Goal: Task Accomplishment & Management: Manage account settings

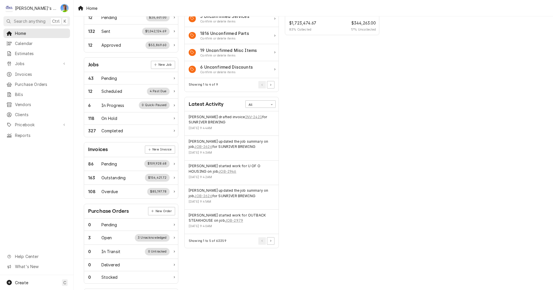
scroll to position [58, 0]
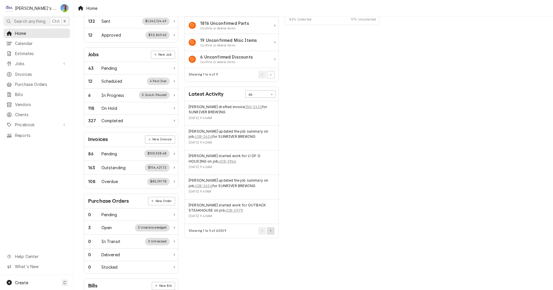
click at [274, 233] on button "Pagination Controls" at bounding box center [270, 230] width 7 height 7
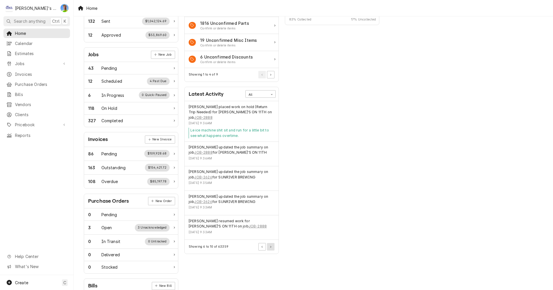
click at [272, 248] on button "Pagination Controls" at bounding box center [270, 246] width 7 height 7
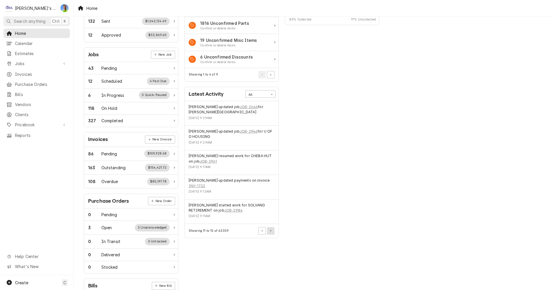
click at [272, 232] on button "Pagination Controls" at bounding box center [270, 230] width 7 height 7
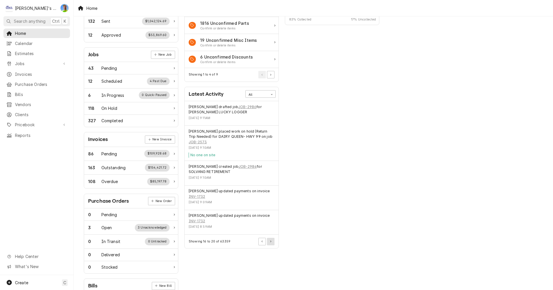
click at [272, 242] on button "Pagination Controls" at bounding box center [270, 241] width 7 height 7
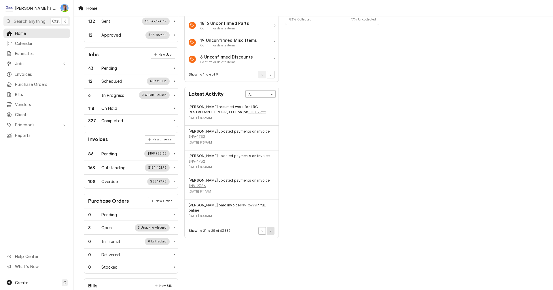
click at [272, 232] on button "Pagination Controls" at bounding box center [270, 230] width 7 height 7
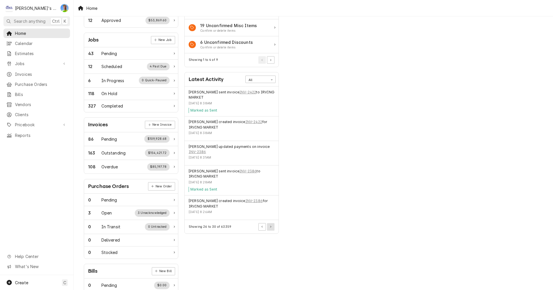
scroll to position [86, 0]
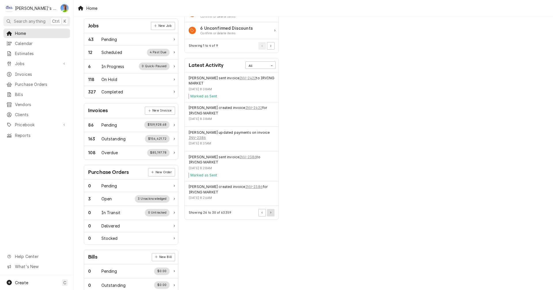
click at [270, 212] on button "Pagination Controls" at bounding box center [270, 212] width 7 height 7
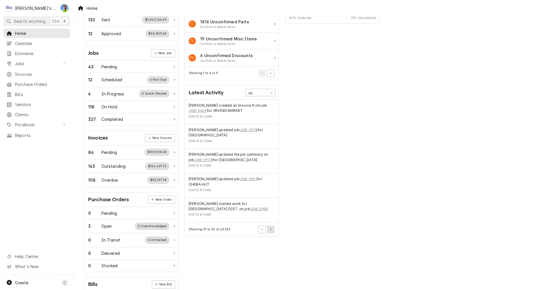
scroll to position [0, 0]
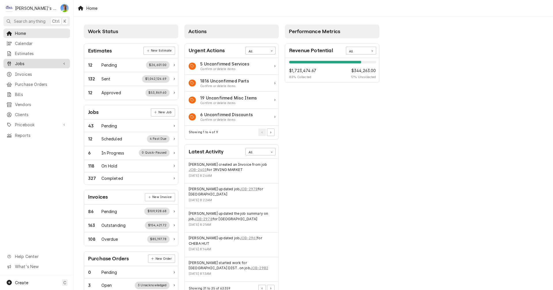
click at [20, 61] on span "Jobs" at bounding box center [37, 64] width 44 height 6
click at [22, 71] on span "Jobs" at bounding box center [41, 74] width 52 height 6
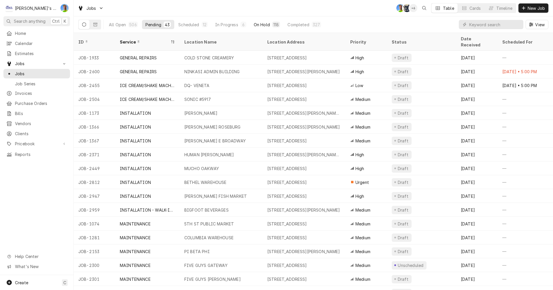
click at [259, 24] on div "On Hold" at bounding box center [262, 25] width 16 height 6
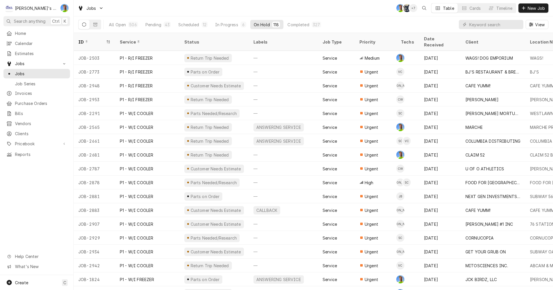
scroll to position [749, 0]
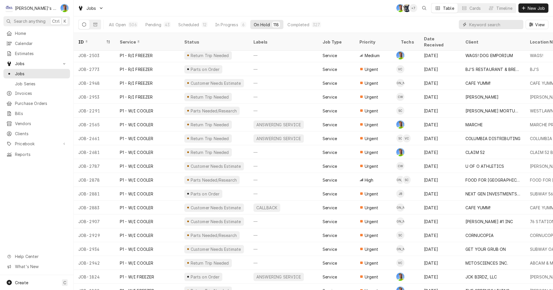
click at [478, 24] on input "Dynamic Content Wrapper" at bounding box center [495, 24] width 51 height 9
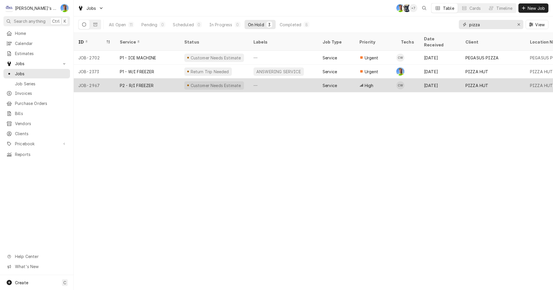
type input "pizza"
click at [430, 80] on div "[DATE]" at bounding box center [441, 85] width 42 height 14
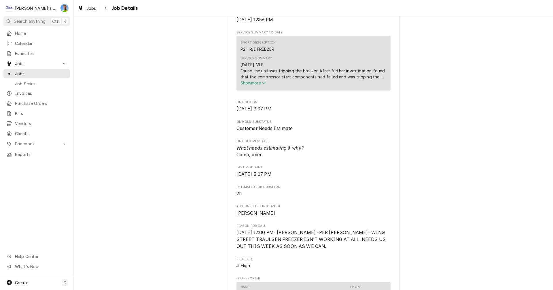
scroll to position [231, 0]
click at [262, 83] on icon "Service Summary" at bounding box center [263, 83] width 3 height 4
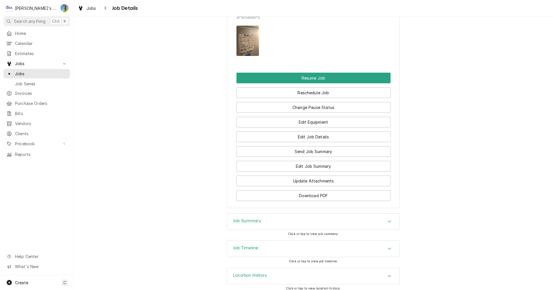
scroll to position [620, 0]
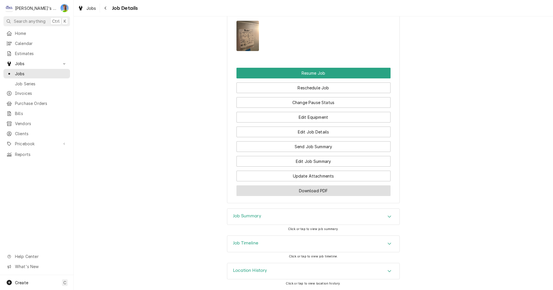
click at [354, 191] on button "Download PDF" at bounding box center [314, 190] width 154 height 11
click at [107, 9] on div "Navigate back" at bounding box center [106, 8] width 6 height 6
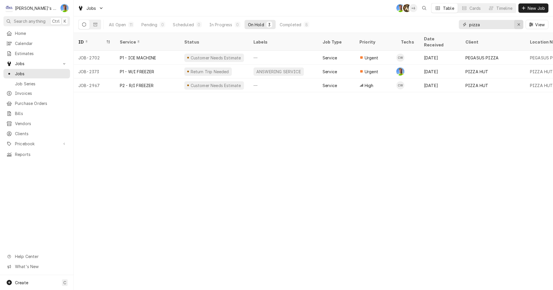
click at [518, 24] on icon "Erase input" at bounding box center [519, 24] width 3 height 4
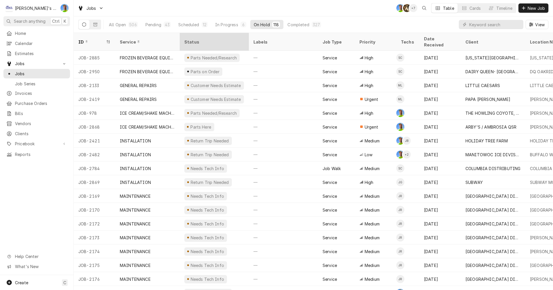
click at [201, 39] on div "Status" at bounding box center [213, 42] width 59 height 6
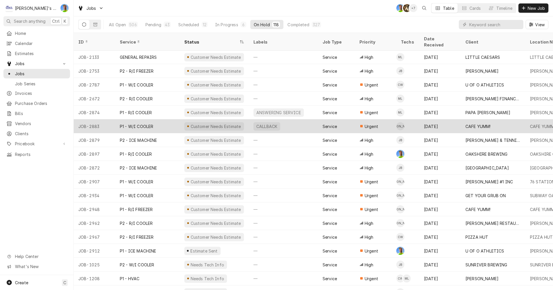
scroll to position [230, 0]
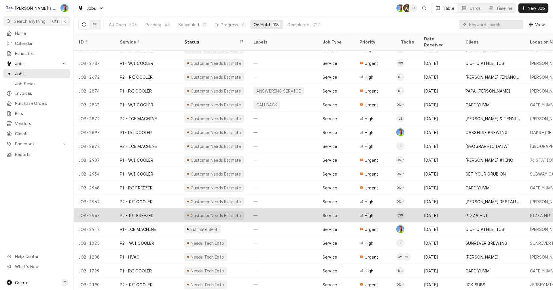
click at [450, 208] on div "Sep 17" at bounding box center [441, 215] width 42 height 14
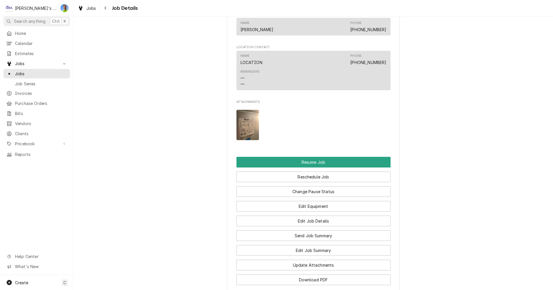
scroll to position [576, 0]
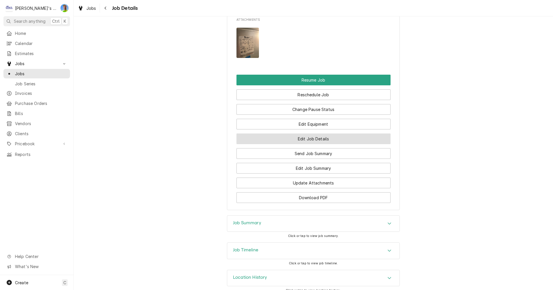
click at [334, 139] on button "Edit Job Details" at bounding box center [314, 138] width 154 height 11
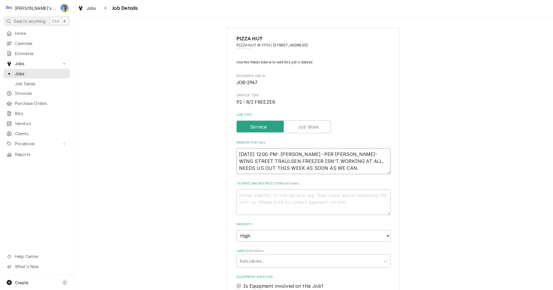
click at [322, 171] on textarea "[DATE] 12:00 PM- [PERSON_NAME] -PER [PERSON_NAME]- WING STREET TRAULSEN FREEZER…" at bounding box center [314, 161] width 154 height 26
type textarea "x"
type textarea "[DATE] 12:00 PM- [PERSON_NAME] -PER [PERSON_NAME]- WING STREET TRAULSEN FREEZER…"
type textarea "x"
type textarea "[DATE] 12:00 PM- [PERSON_NAME] -PER [PERSON_NAME]- WING STREET TRAULSEN FREEZER…"
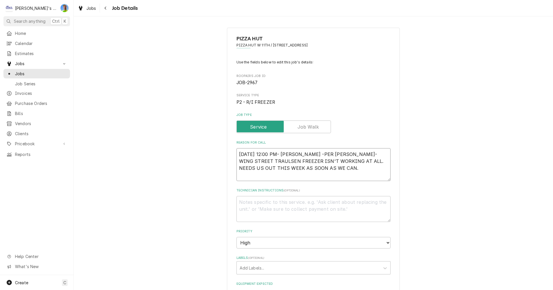
type textarea "x"
type textarea "[DATE] 12:00 PM- [PERSON_NAME] -PER [PERSON_NAME]- WING STREET TRAULSEN FREEZER…"
type textarea "x"
type textarea "[DATE] 12:00 PM- [PERSON_NAME] -PER [PERSON_NAME]- WING STREET TRAULSEN FREEZER…"
type textarea "x"
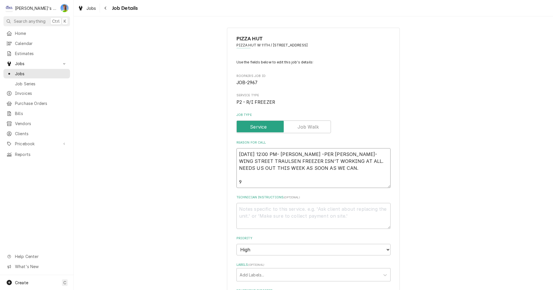
type textarea "[DATE] 12:00 PM- [PERSON_NAME] -PER [PERSON_NAME]- WING STREET TRAULSEN FREEZER…"
type textarea "x"
type textarea "[DATE] 12:00 PM- [PERSON_NAME] -PER [PERSON_NAME]- WING STREET TRAULSEN FREEZER…"
type textarea "x"
type textarea "[DATE] 12:00 PM- [PERSON_NAME] -PER [PERSON_NAME]- WING STREET TRAULSEN FREEZER…"
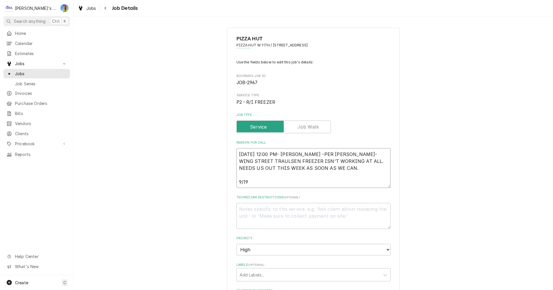
type textarea "x"
type textarea "[DATE] 12:00 PM- [PERSON_NAME] -PER [PERSON_NAME]- WING STREET TRAULSEN FREEZER…"
type textarea "x"
type textarea "[DATE] 12:00 PM- [PERSON_NAME] -PER [PERSON_NAME]- WING STREET TRAULSEN FREEZER…"
type textarea "x"
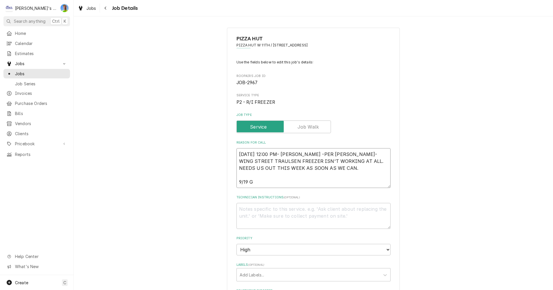
type textarea "[DATE] 12:00 PM- [PERSON_NAME] -PER [PERSON_NAME]- WING STREET TRAULSEN FREEZER…"
type textarea "x"
type textarea "[DATE] 12:00 PM- [PERSON_NAME] -PER [PERSON_NAME]- WING STREET TRAULSEN FREEZER…"
type textarea "x"
type textarea "[DATE] 12:00 PM- [PERSON_NAME] -PER [PERSON_NAME]- WING STREET TRAULSEN FREEZER…"
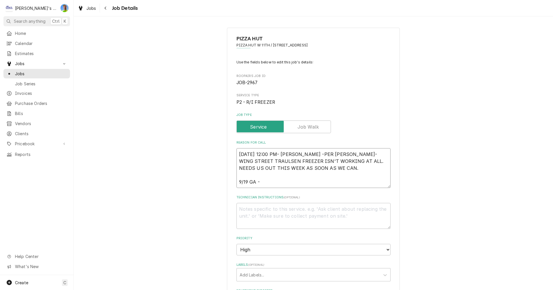
type textarea "x"
type textarea "[DATE] 12:00 PM- [PERSON_NAME] -PER [PERSON_NAME]- WING STREET TRAULSEN FREEZER…"
type textarea "x"
type textarea "9/17/2025 12:00 PM- KASSIE -PER JEFF- WING STREET TRAULSEN FREEZER ISN'T WORKIN…"
type textarea "x"
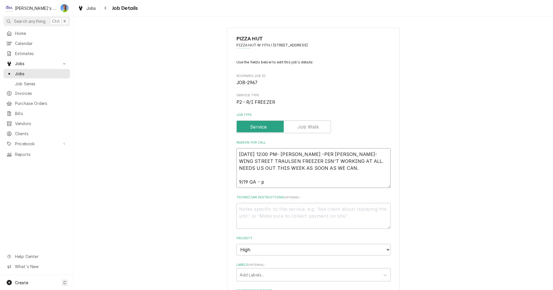
type textarea "9/17/2025 12:00 PM- KASSIE -PER JEFF- WING STREET TRAULSEN FREEZER ISN'T WORKIN…"
type textarea "x"
type textarea "9/17/2025 12:00 PM- KASSIE -PER JEFF- WING STREET TRAULSEN FREEZER ISN'T WORKIN…"
type textarea "x"
type textarea "9/17/2025 12:00 PM- KASSIE -PER JEFF- WING STREET TRAULSEN FREEZER ISN'T WORKIN…"
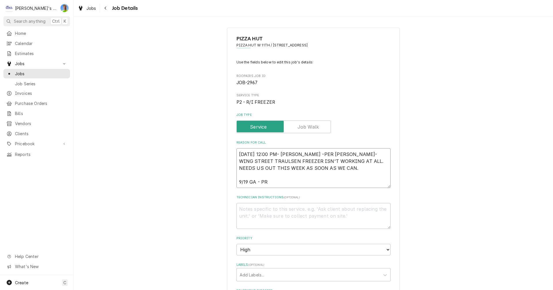
type textarea "x"
type textarea "9/17/2025 12:00 PM- KASSIE -PER JEFF- WING STREET TRAULSEN FREEZER ISN'T WORKIN…"
type textarea "x"
type textarea "9/17/2025 12:00 PM- KASSIE -PER JEFF- WING STREET TRAULSEN FREEZER ISN'T WORKIN…"
type textarea "x"
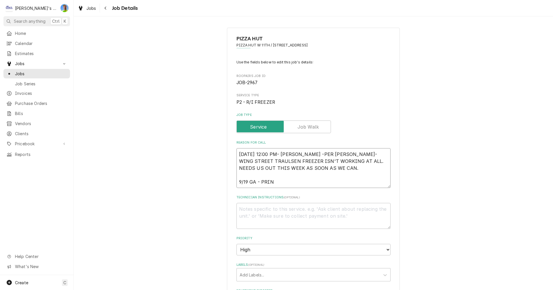
type textarea "9/17/2025 12:00 PM- KASSIE -PER JEFF- WING STREET TRAULSEN FREEZER ISN'T WORKIN…"
type textarea "x"
type textarea "9/17/2025 12:00 PM- KASSIE -PER JEFF- WING STREET TRAULSEN FREEZER ISN'T WORKIN…"
type textarea "x"
type textarea "9/17/2025 12:00 PM- KASSIE -PER JEFF- WING STREET TRAULSEN FREEZER ISN'T WORKIN…"
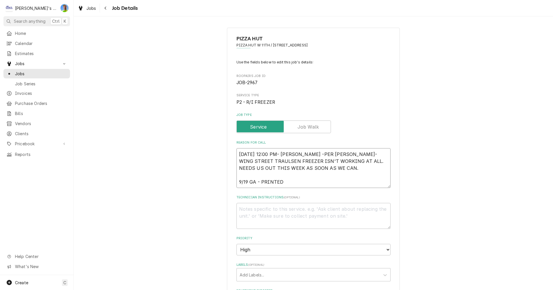
type textarea "x"
type textarea "9/17/2025 12:00 PM- KASSIE -PER JEFF- WING STREET TRAULSEN FREEZER ISN'T WORKIN…"
type textarea "x"
type textarea "9/17/2025 12:00 PM- KASSIE -PER JEFF- WING STREET TRAULSEN FREEZER ISN'T WORKIN…"
type textarea "x"
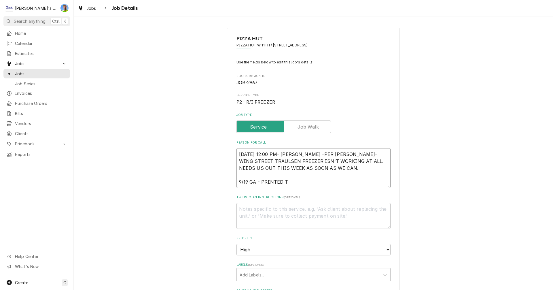
type textarea "9/17/2025 12:00 PM- KASSIE -PER JEFF- WING STREET TRAULSEN FREEZER ISN'T WORKIN…"
type textarea "x"
type textarea "9/17/2025 12:00 PM- KASSIE -PER JEFF- WING STREET TRAULSEN FREEZER ISN'T WORKIN…"
type textarea "x"
type textarea "9/17/2025 12:00 PM- KASSIE -PER JEFF- WING STREET TRAULSEN FREEZER ISN'T WORKIN…"
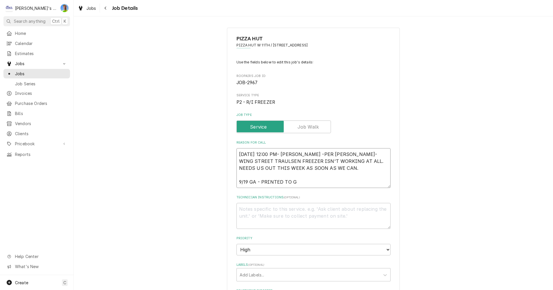
type textarea "x"
type textarea "9/17/2025 12:00 PM- KASSIE -PER JEFF- WING STREET TRAULSEN FREEZER ISN'T WORKIN…"
type textarea "x"
type textarea "9/17/2025 12:00 PM- KASSIE -PER JEFF- WING STREET TRAULSEN FREEZER ISN'T WORKIN…"
type textarea "x"
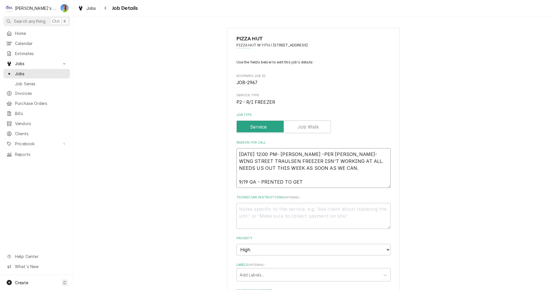
type textarea "9/17/2025 12:00 PM- KASSIE -PER JEFF- WING STREET TRAULSEN FREEZER ISN'T WORKIN…"
type textarea "x"
type textarea "9/17/2025 12:00 PM- KASSIE -PER JEFF- WING STREET TRAULSEN FREEZER ISN'T WORKIN…"
type textarea "x"
type textarea "9/17/2025 12:00 PM- KASSIE -PER JEFF- WING STREET TRAULSEN FREEZER ISN'T WORKIN…"
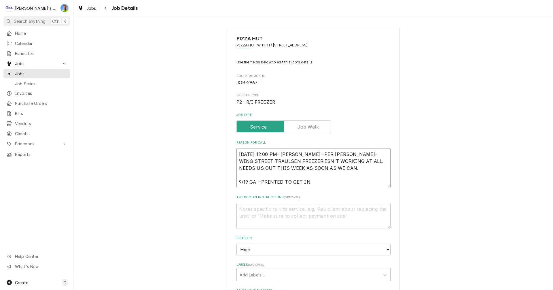
type textarea "x"
type textarea "9/17/2025 12:00 PM- KASSIE -PER JEFF- WING STREET TRAULSEN FREEZER ISN'T WORKIN…"
type textarea "x"
type textarea "9/17/2025 12:00 PM- KASSIE -PER JEFF- WING STREET TRAULSEN FREEZER ISN'T WORKIN…"
type textarea "x"
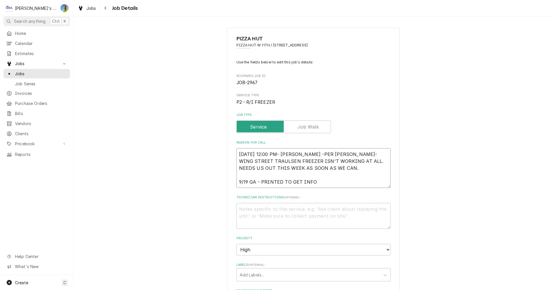
type textarea "9/17/2025 12:00 PM- KASSIE -PER JEFF- WING STREET TRAULSEN FREEZER ISN'T WORKIN…"
type textarea "x"
type textarea "9/17/2025 12:00 PM- KASSIE -PER JEFF- WING STREET TRAULSEN FREEZER ISN'T WORKIN…"
type textarea "x"
type textarea "9/17/2025 12:00 PM- KASSIE -PER JEFF- WING STREET TRAULSEN FREEZER ISN'T WORKIN…"
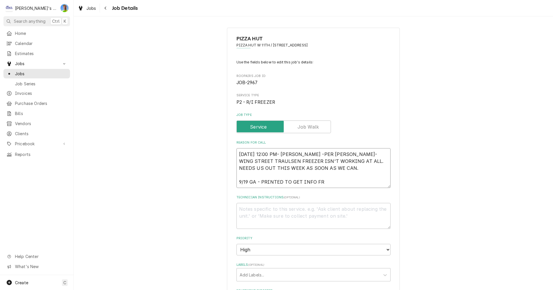
type textarea "x"
type textarea "9/17/2025 12:00 PM- KASSIE -PER JEFF- WING STREET TRAULSEN FREEZER ISN'T WORKIN…"
type textarea "x"
type textarea "9/17/2025 12:00 PM- KASSIE -PER JEFF- WING STREET TRAULSEN FREEZER ISN'T WORKIN…"
type textarea "x"
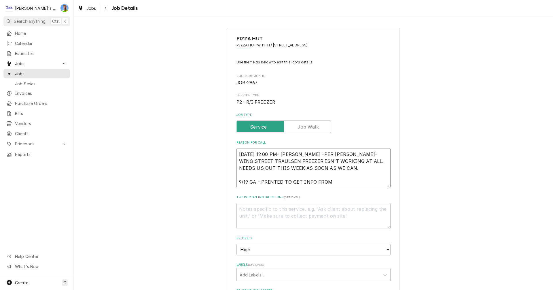
type textarea "9/17/2025 12:00 PM- KASSIE -PER JEFF- WING STREET TRAULSEN FREEZER ISN'T WORKIN…"
type textarea "x"
type textarea "9/17/2025 12:00 PM- KASSIE -PER JEFF- WING STREET TRAULSEN FREEZER ISN'T WORKIN…"
type textarea "x"
type textarea "9/17/2025 12:00 PM- KASSIE -PER JEFF- WING STREET TRAULSEN FREEZER ISN'T WORKIN…"
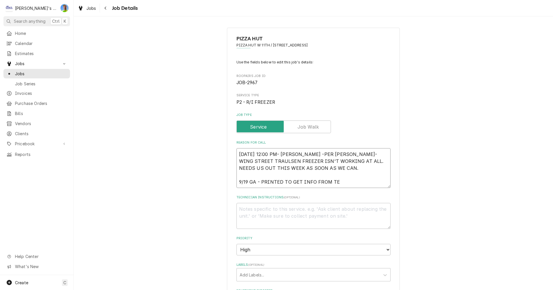
type textarea "x"
type textarea "9/17/2025 12:00 PM- KASSIE -PER JEFF- WING STREET TRAULSEN FREEZER ISN'T WORKIN…"
type textarea "x"
type textarea "9/17/2025 12:00 PM- KASSIE -PER JEFF- WING STREET TRAULSEN FREEZER ISN'T WORKIN…"
type textarea "x"
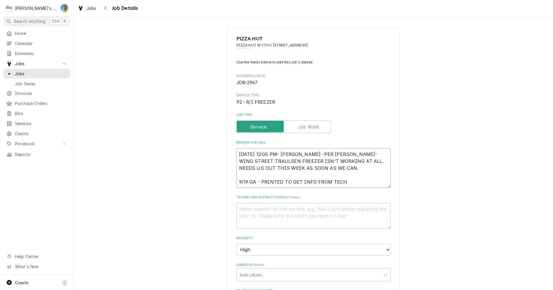
type textarea "9/17/2025 12:00 PM- KASSIE -PER JEFF- WING STREET TRAULSEN FREEZER ISN'T WORKIN…"
type textarea "x"
type textarea "9/17/2025 12:00 PM- KASSIE -PER JEFF- WING STREET TRAULSEN FREEZER ISN'T WORKIN…"
type textarea "x"
type textarea "9/17/2025 12:00 PM- KASSIE -PER JEFF- WING STREET TRAULSEN FREEZER ISN'T WORKIN…"
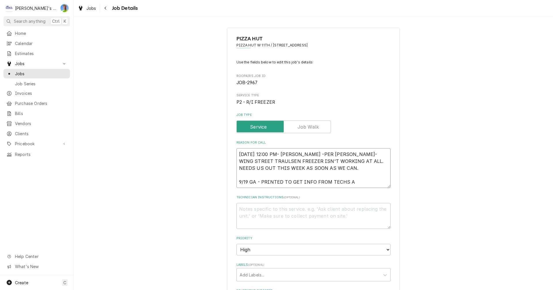
type textarea "x"
type textarea "9/17/2025 12:00 PM- KASSIE -PER JEFF- WING STREET TRAULSEN FREEZER ISN'T WORKIN…"
type textarea "x"
type textarea "9/17/2025 12:00 PM- KASSIE -PER JEFF- WING STREET TRAULSEN FREEZER ISN'T WORKIN…"
type textarea "x"
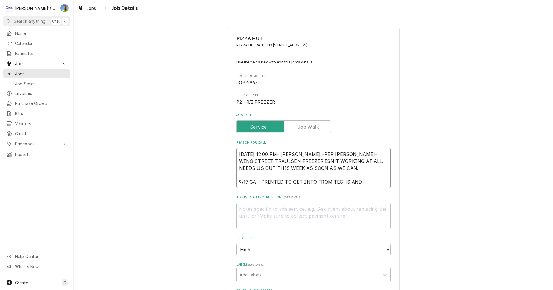
type textarea "9/17/2025 12:00 PM- KASSIE -PER JEFF- WING STREET TRAULSEN FREEZER ISN'T WORKIN…"
type textarea "x"
type textarea "9/17/2025 12:00 PM- KASSIE -PER JEFF- WING STREET TRAULSEN FREEZER ISN'T WORKIN…"
type textarea "x"
type textarea "9/17/2025 12:00 PM- KASSIE -PER JEFF- WING STREET TRAULSEN FREEZER ISN'T WORKIN…"
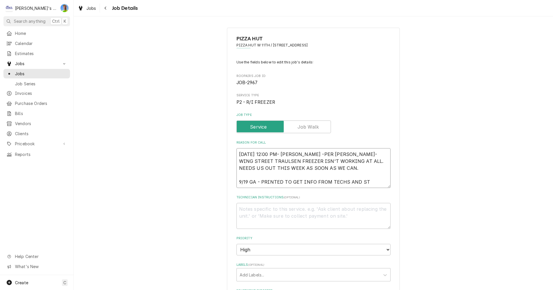
type textarea "x"
type textarea "9/17/2025 12:00 PM- KASSIE -PER JEFF- WING STREET TRAULSEN FREEZER ISN'T WORKIN…"
type textarea "x"
type textarea "9/17/2025 12:00 PM- KASSIE -PER JEFF- WING STREET TRAULSEN FREEZER ISN'T WORKIN…"
type textarea "x"
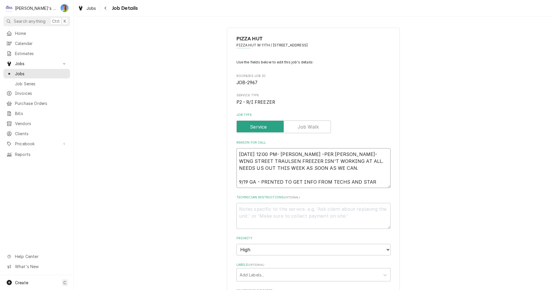
type textarea "9/17/2025 12:00 PM- KASSIE -PER JEFF- WING STREET TRAULSEN FREEZER ISN'T WORKIN…"
type textarea "x"
type textarea "9/17/2025 12:00 PM- KASSIE -PER JEFF- WING STREET TRAULSEN FREEZER ISN'T WORKIN…"
type textarea "x"
type textarea "9/17/2025 12:00 PM- KASSIE -PER JEFF- WING STREET TRAULSEN FREEZER ISN'T WORKIN…"
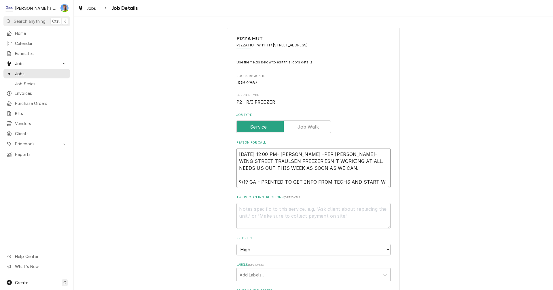
type textarea "x"
type textarea "9/17/2025 12:00 PM- KASSIE -PER JEFF- WING STREET TRAULSEN FREEZER ISN'T WORKIN…"
type textarea "x"
type textarea "9/17/2025 12:00 PM- KASSIE -PER JEFF- WING STREET TRAULSEN FREEZER ISN'T WORKIN…"
type textarea "x"
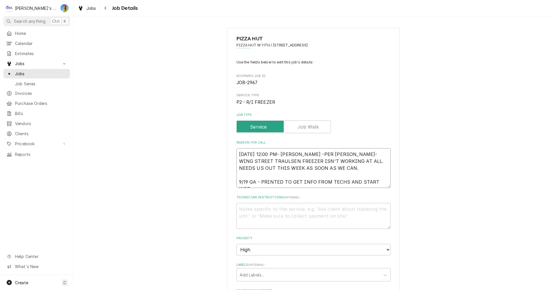
type textarea "9/17/2025 12:00 PM- KASSIE -PER JEFF- WING STREET TRAULSEN FREEZER ISN'T WORKIN…"
type textarea "x"
type textarea "9/17/2025 12:00 PM- KASSIE -PER JEFF- WING STREET TRAULSEN FREEZER ISN'T WORKIN…"
type textarea "x"
type textarea "9/17/2025 12:00 PM- KASSIE -PER JEFF- WING STREET TRAULSEN FREEZER ISN'T WORKIN…"
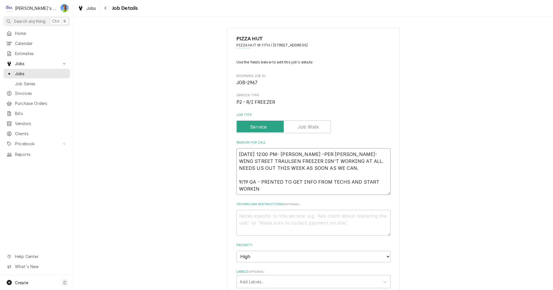
type textarea "x"
type textarea "9/17/2025 12:00 PM- KASSIE -PER JEFF- WING STREET TRAULSEN FREEZER ISN'T WORKIN…"
type textarea "x"
type textarea "9/17/2025 12:00 PM- KASSIE -PER JEFF- WING STREET TRAULSEN FREEZER ISN'T WORKIN…"
type textarea "x"
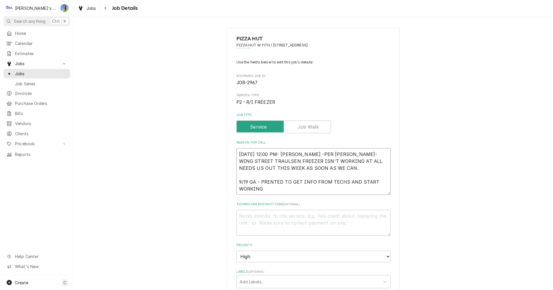
type textarea "9/17/2025 12:00 PM- KASSIE -PER JEFF- WING STREET TRAULSEN FREEZER ISN'T WORKIN…"
type textarea "x"
type textarea "9/17/2025 12:00 PM- KASSIE -PER JEFF- WING STREET TRAULSEN FREEZER ISN'T WORKIN…"
type textarea "x"
type textarea "9/17/2025 12:00 PM- KASSIE -PER JEFF- WING STREET TRAULSEN FREEZER ISN'T WORKIN…"
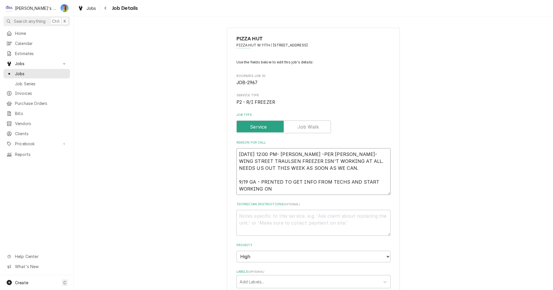
type textarea "x"
type textarea "9/17/2025 12:00 PM- KASSIE -PER JEFF- WING STREET TRAULSEN FREEZER ISN'T WORKIN…"
type textarea "x"
type textarea "9/17/2025 12:00 PM- KASSIE -PER JEFF- WING STREET TRAULSEN FREEZER ISN'T WORKIN…"
type textarea "x"
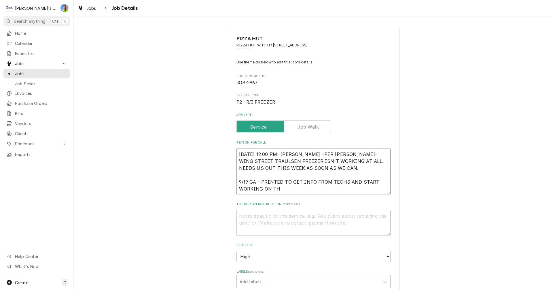
type textarea "9/17/2025 12:00 PM- KASSIE -PER JEFF- WING STREET TRAULSEN FREEZER ISN'T WORKIN…"
type textarea "x"
type textarea "9/17/2025 12:00 PM- KASSIE -PER JEFF- WING STREET TRAULSEN FREEZER ISN'T WORKIN…"
type textarea "x"
type textarea "9/17/2025 12:00 PM- KASSIE -PER JEFF- WING STREET TRAULSEN FREEZER ISN'T WORKIN…"
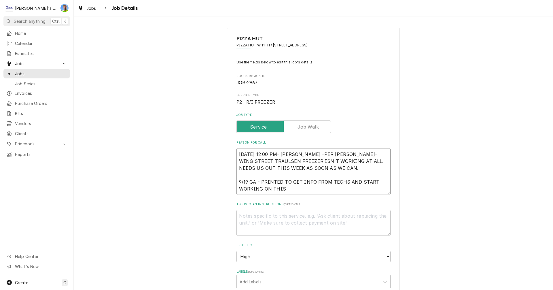
type textarea "x"
type textarea "9/17/2025 12:00 PM- KASSIE -PER JEFF- WING STREET TRAULSEN FREEZER ISN'T WORKIN…"
type textarea "x"
type textarea "9/17/2025 12:00 PM- KASSIE -PER JEFF- WING STREET TRAULSEN FREEZER ISN'T WORKIN…"
type textarea "x"
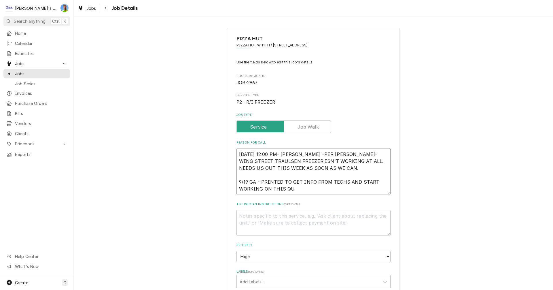
type textarea "9/17/2025 12:00 PM- KASSIE -PER JEFF- WING STREET TRAULSEN FREEZER ISN'T WORKIN…"
type textarea "x"
type textarea "9/17/2025 12:00 PM- KASSIE -PER JEFF- WING STREET TRAULSEN FREEZER ISN'T WORKIN…"
type textarea "x"
type textarea "9/17/2025 12:00 PM- KASSIE -PER JEFF- WING STREET TRAULSEN FREEZER ISN'T WORKIN…"
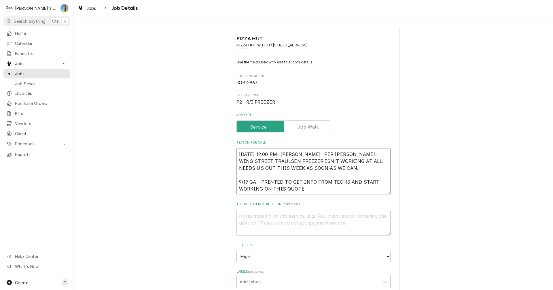
type textarea "x"
type textarea "9/17/2025 12:00 PM- KASSIE -PER JEFF- WING STREET TRAULSEN FREEZER ISN'T WORKIN…"
type textarea "x"
type textarea "9/17/2025 12:00 PM- KASSIE -PER JEFF- WING STREET TRAULSEN FREEZER ISN'T WORKIN…"
type textarea "x"
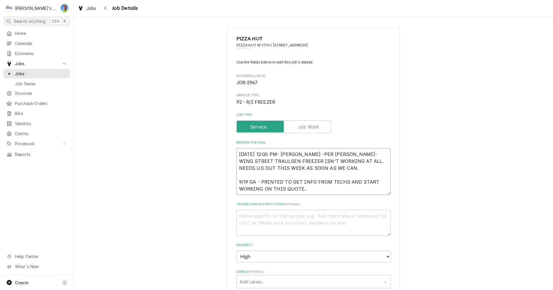
type textarea "9/17/2025 12:00 PM- KASSIE -PER JEFF- WING STREET TRAULSEN FREEZER ISN'T WORKIN…"
type textarea "x"
type textarea "9/17/2025 12:00 PM- KASSIE -PER JEFF- WING STREET TRAULSEN FREEZER ISN'T WORKIN…"
type textarea "x"
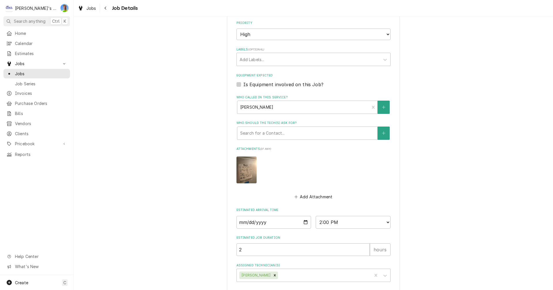
scroll to position [249, 0]
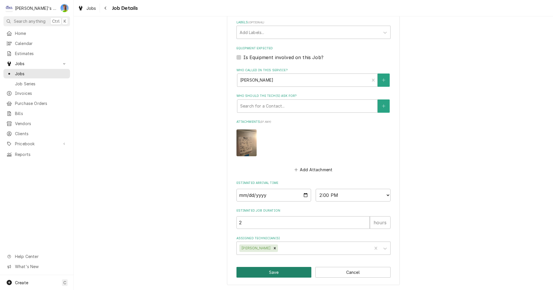
type textarea "9/17/2025 12:00 PM- KASSIE -PER JEFF- WING STREET TRAULSEN FREEZER ISN'T WORKIN…"
click at [291, 271] on button "Save" at bounding box center [274, 272] width 75 height 11
type textarea "x"
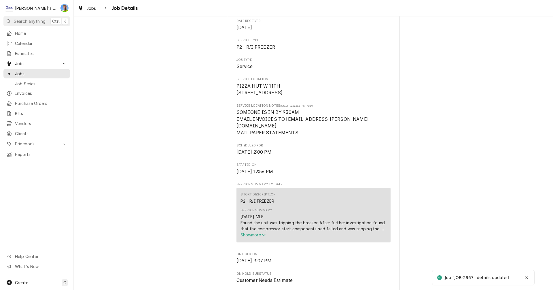
scroll to position [86, 0]
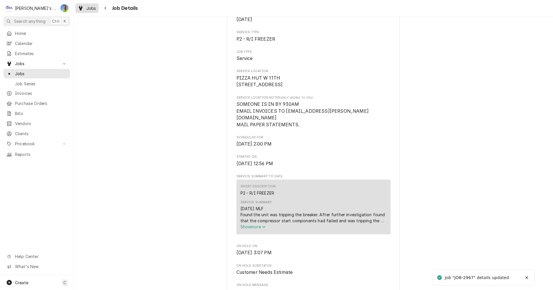
click at [88, 8] on span "Jobs" at bounding box center [91, 8] width 10 height 6
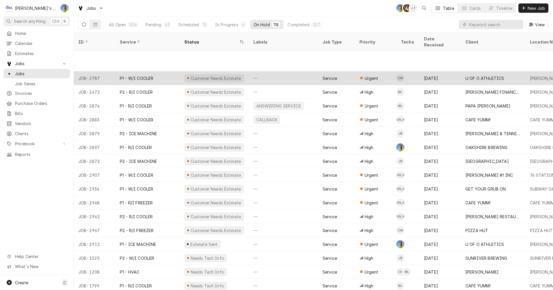
scroll to position [256, 0]
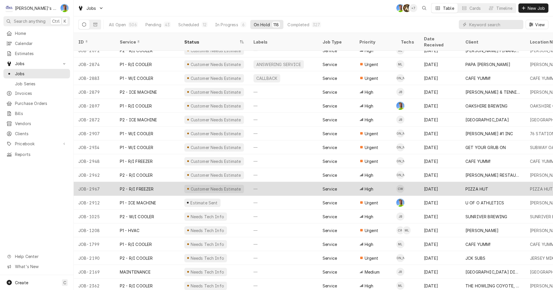
click at [263, 182] on div "—" at bounding box center [283, 189] width 69 height 14
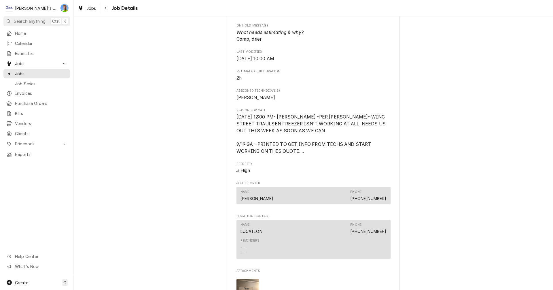
scroll to position [432, 0]
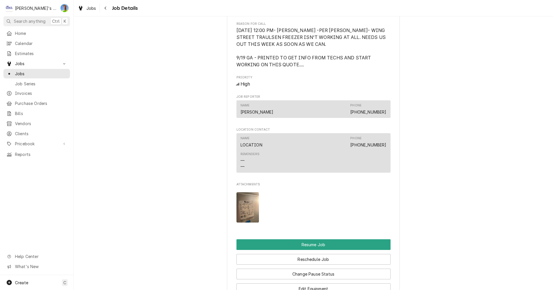
click at [240, 203] on img "Attachments" at bounding box center [248, 207] width 23 height 30
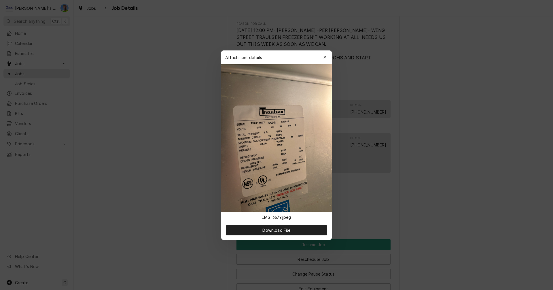
click at [412, 208] on div at bounding box center [276, 145] width 553 height 290
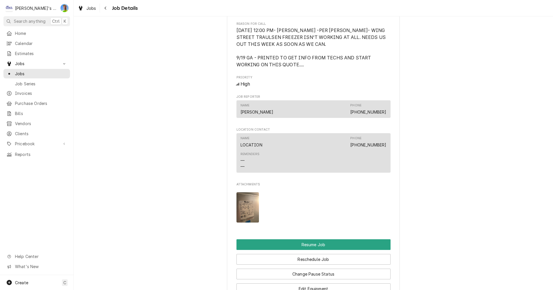
scroll to position [431, 0]
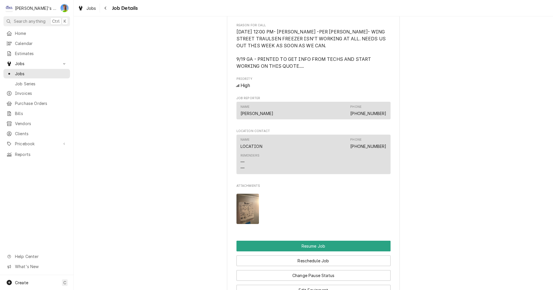
click at [247, 208] on img "Attachments" at bounding box center [248, 209] width 23 height 30
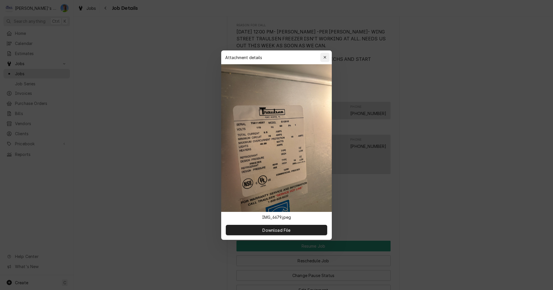
click at [325, 57] on icon "button" at bounding box center [325, 57] width 3 height 4
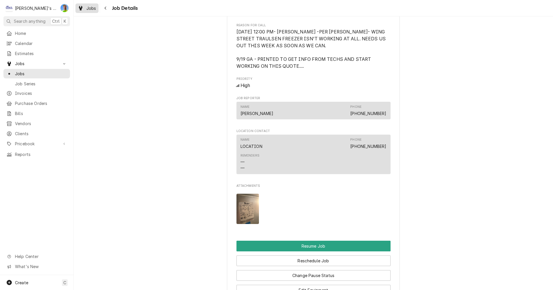
click at [87, 7] on span "Jobs" at bounding box center [91, 8] width 10 height 6
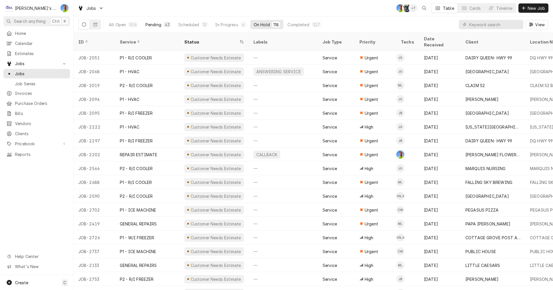
click at [147, 25] on div "Pending" at bounding box center [154, 25] width 16 height 6
